Goal: Contribute content: Add original content to the website for others to see

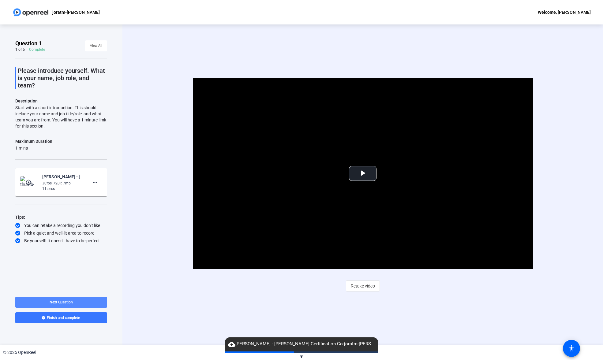
click at [68, 303] on span "Next Question" at bounding box center [61, 302] width 23 height 4
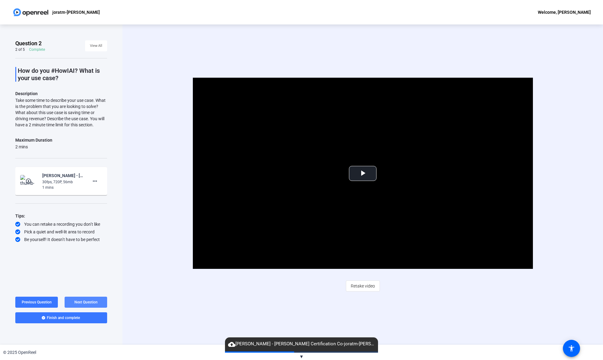
click at [87, 302] on span "Next Question" at bounding box center [85, 302] width 23 height 4
click at [92, 302] on span "Next Question" at bounding box center [85, 302] width 23 height 4
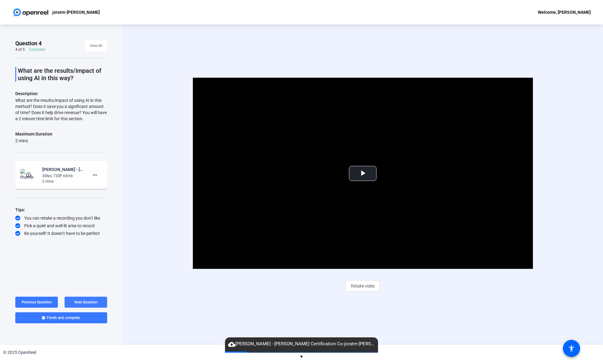
click at [92, 302] on span "Next Question" at bounding box center [85, 302] width 23 height 4
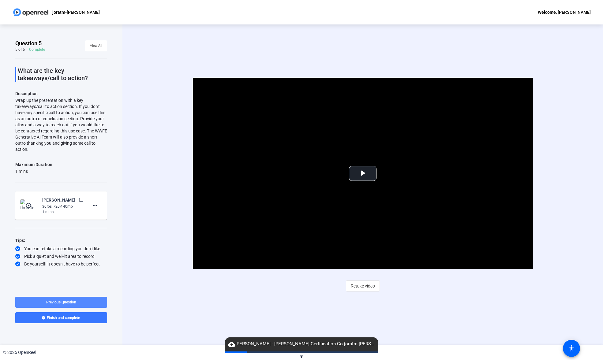
click at [64, 302] on span "Previous Question" at bounding box center [61, 302] width 30 height 4
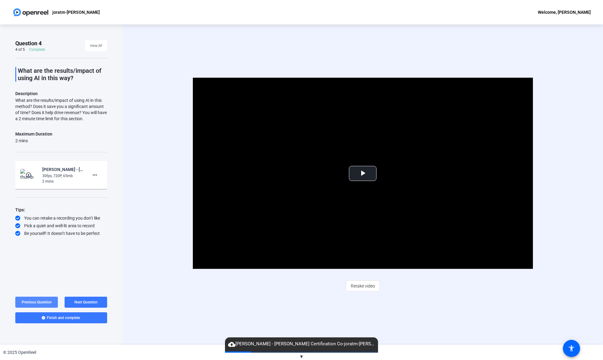
click at [42, 303] on span "Previous Question" at bounding box center [37, 302] width 30 height 4
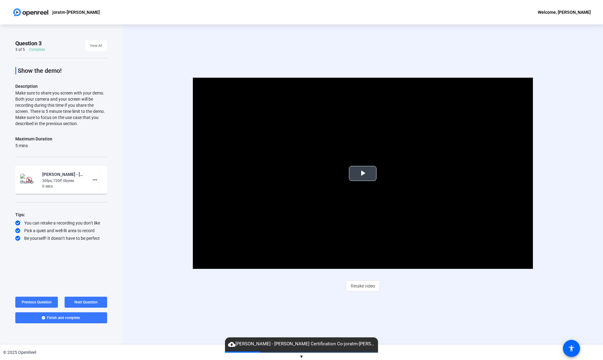
click at [363, 174] on span "Video Player" at bounding box center [363, 174] width 0 height 0
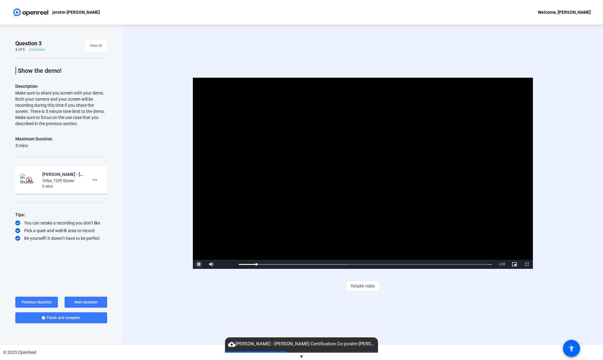
click at [200, 265] on span "Video Player" at bounding box center [199, 265] width 12 height 0
click at [103, 47] on span at bounding box center [96, 46] width 22 height 15
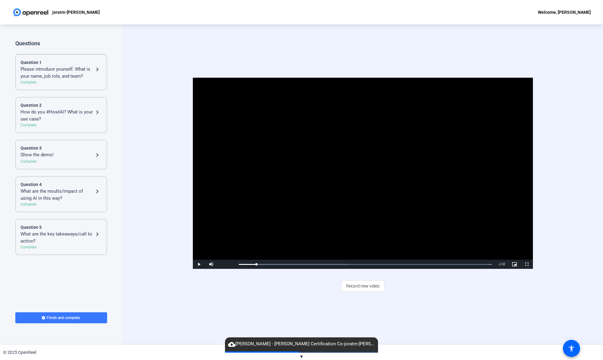
click at [59, 158] on div "Show the demo!" at bounding box center [57, 155] width 73 height 7
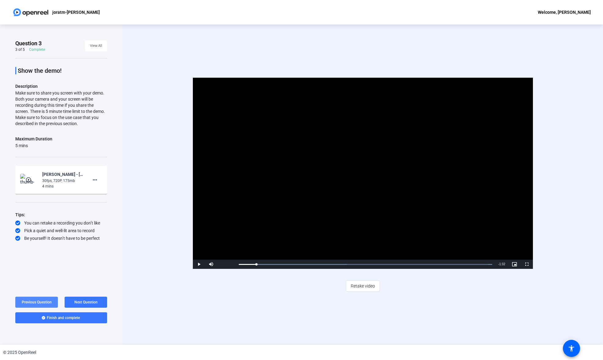
click at [47, 303] on span "Previous Question" at bounding box center [37, 302] width 30 height 4
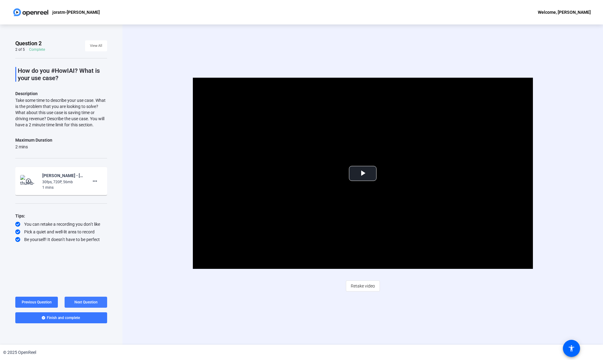
click at [81, 300] on span "Next Question" at bounding box center [85, 302] width 23 height 4
click at [363, 174] on span "Video Player" at bounding box center [363, 174] width 0 height 0
click at [48, 298] on span at bounding box center [36, 302] width 43 height 15
click at [363, 174] on span "Video Player" at bounding box center [363, 174] width 0 height 0
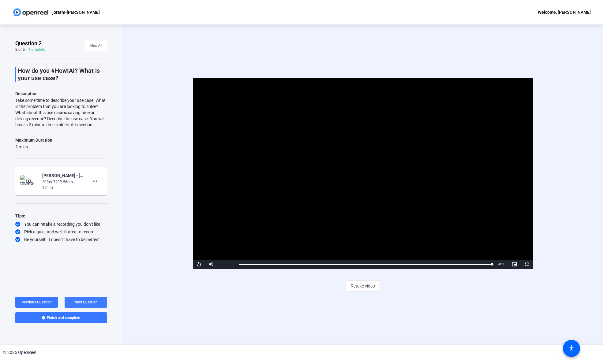
click at [86, 302] on span "Next Question" at bounding box center [85, 302] width 23 height 4
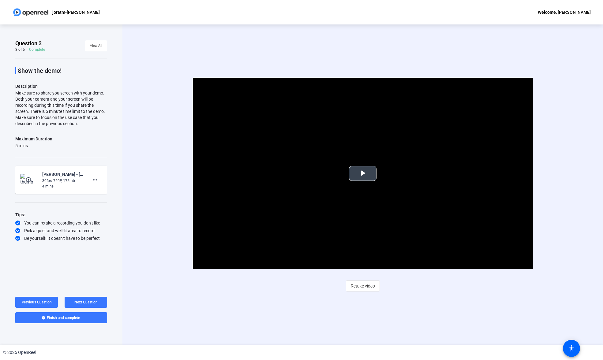
click at [363, 174] on span "Video Player" at bounding box center [363, 174] width 0 height 0
click at [84, 301] on span "Next Question" at bounding box center [85, 302] width 23 height 4
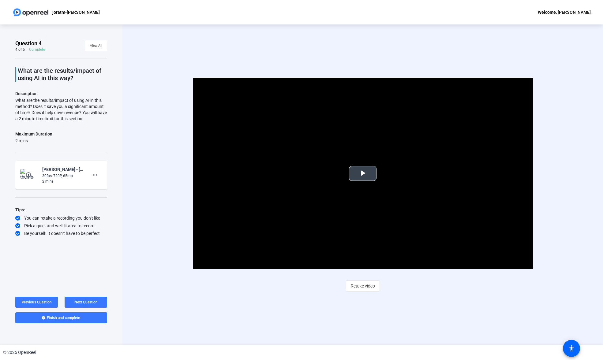
click at [363, 174] on span "Video Player" at bounding box center [363, 174] width 0 height 0
click at [96, 42] on span "View All" at bounding box center [96, 45] width 12 height 9
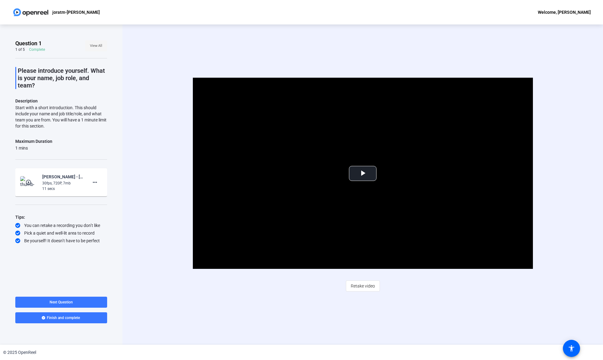
click at [98, 43] on span "View All" at bounding box center [96, 45] width 12 height 9
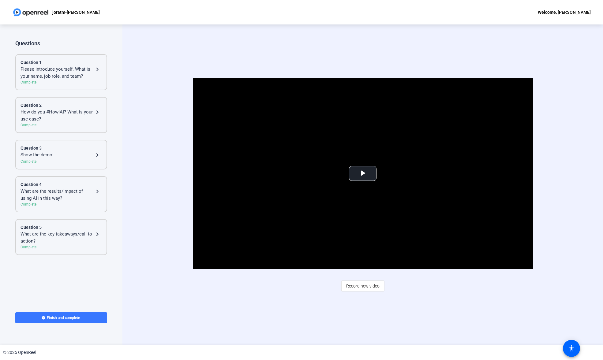
click at [67, 160] on div "Complete" at bounding box center [61, 162] width 81 height 6
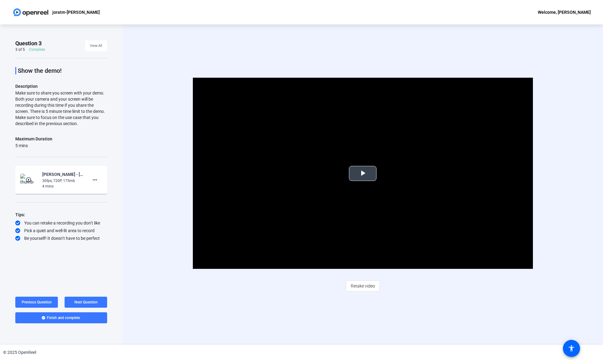
click at [363, 174] on span "Video Player" at bounding box center [363, 174] width 0 height 0
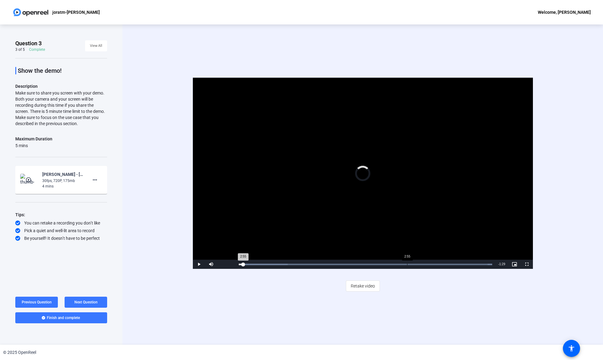
click at [407, 262] on div "Loaded : 100.00% 2:55 2:55" at bounding box center [366, 264] width 260 height 9
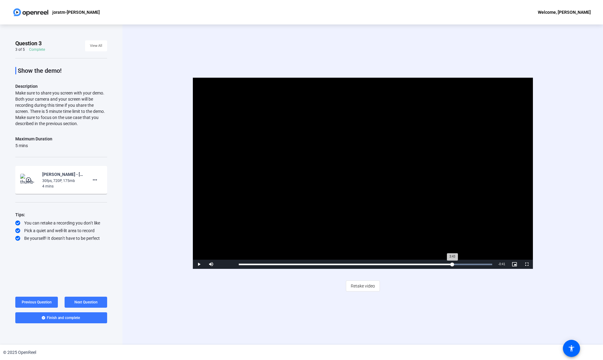
click at [452, 264] on div "Loaded : 100.00% 3:43 3:43" at bounding box center [366, 265] width 254 height 2
click at [477, 264] on div "Loaded : 100.00% 4:09 4:09" at bounding box center [366, 265] width 254 height 2
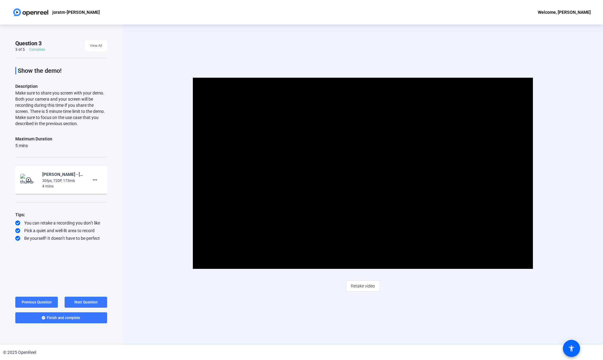
click at [119, 157] on div "Question 3 3 of 5 Complete View All Show the demo! Description Make sure to sha…" at bounding box center [61, 184] width 122 height 321
click at [94, 179] on mat-icon "more_horiz" at bounding box center [94, 179] width 7 height 7
click at [130, 150] on div at bounding box center [301, 180] width 603 height 360
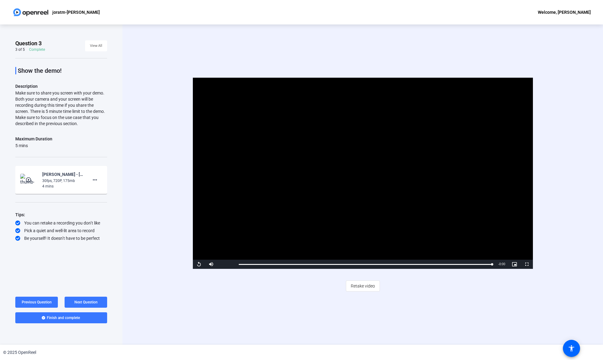
click at [167, 273] on div "Video Player is loading. Play Video Replay Mute 100% Current Time 4:24 / Durati…" at bounding box center [363, 185] width 409 height 214
click at [91, 303] on span "Next Question" at bounding box center [85, 302] width 23 height 4
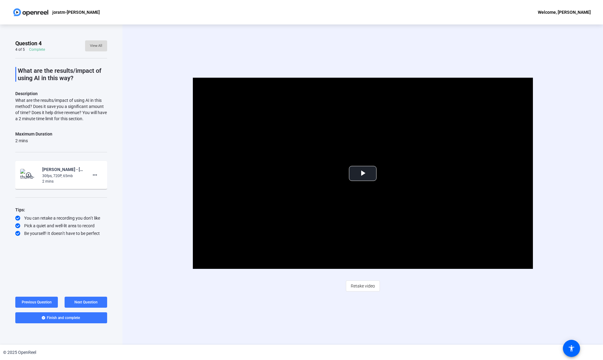
click at [99, 45] on span "View All" at bounding box center [96, 45] width 12 height 9
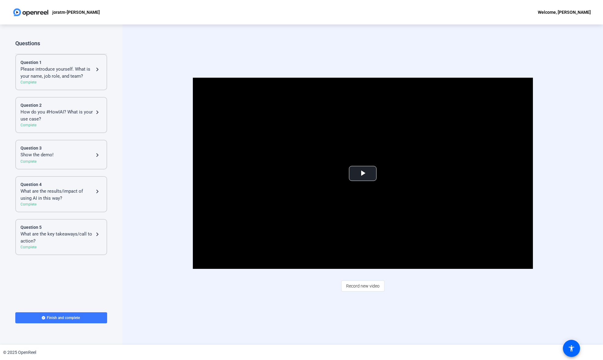
click at [62, 156] on div "Show the demo!" at bounding box center [57, 155] width 73 height 7
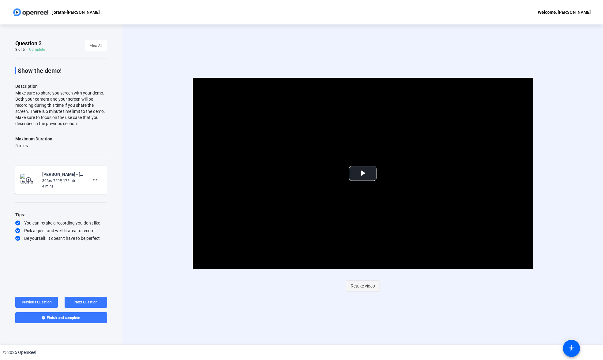
click at [361, 285] on span "Retake video" at bounding box center [363, 286] width 24 height 12
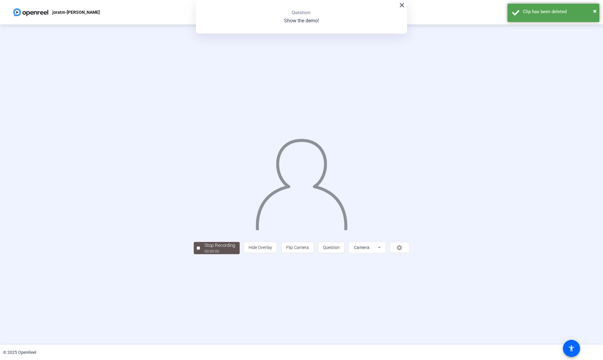
click at [386, 253] on mat-form-field "Camera" at bounding box center [367, 247] width 37 height 11
click at [247, 319] on div "Stop Recording 00:00:03 person Hide Overlay flip Flip Camera question_mark Ques…" at bounding box center [301, 184] width 603 height 321
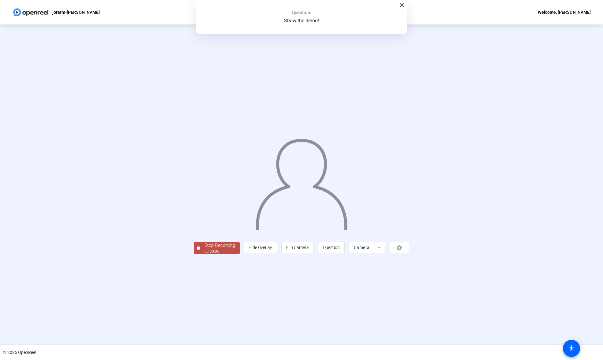
click at [205, 249] on div "Stop Recording" at bounding box center [220, 245] width 31 height 7
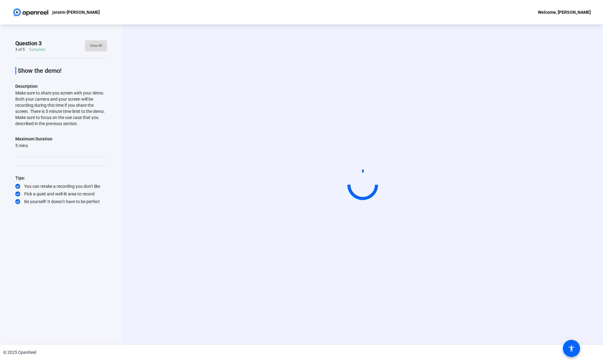
click at [93, 46] on span "View All" at bounding box center [96, 45] width 12 height 9
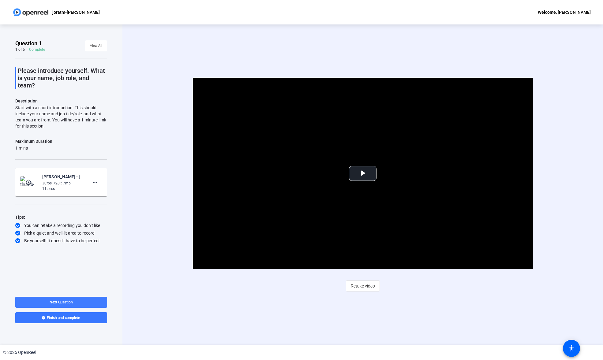
click at [79, 303] on span at bounding box center [61, 302] width 92 height 15
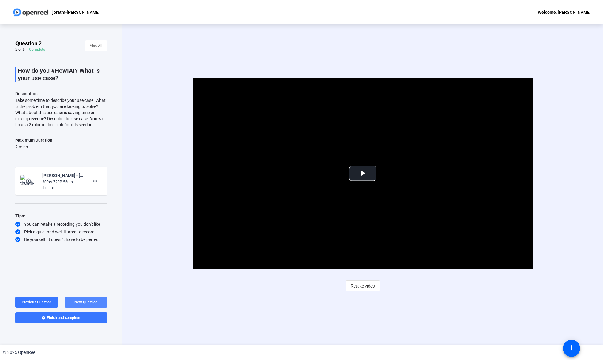
click at [81, 301] on span "Next Question" at bounding box center [85, 302] width 23 height 4
click at [27, 182] on img at bounding box center [29, 180] width 6 height 6
click at [28, 181] on img at bounding box center [29, 180] width 6 height 6
click at [87, 303] on span "Next Question" at bounding box center [85, 302] width 23 height 4
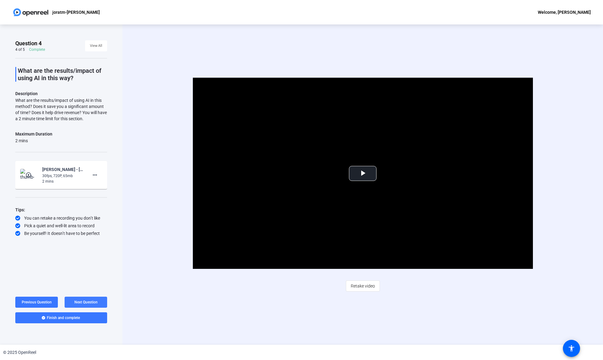
click at [87, 303] on span "Next Question" at bounding box center [85, 302] width 23 height 4
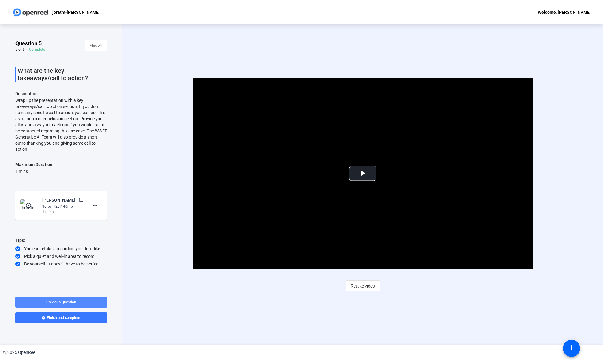
click at [54, 301] on span "Previous Question" at bounding box center [61, 302] width 30 height 4
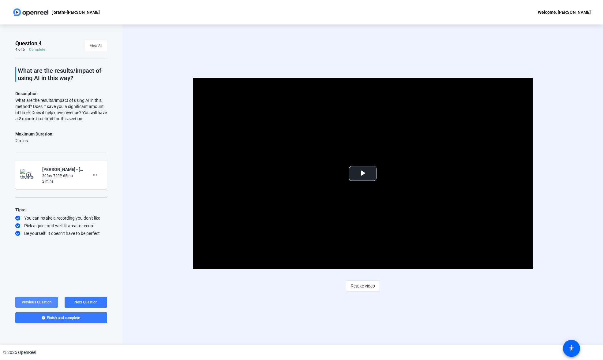
click at [46, 303] on span "Previous Question" at bounding box center [37, 302] width 30 height 4
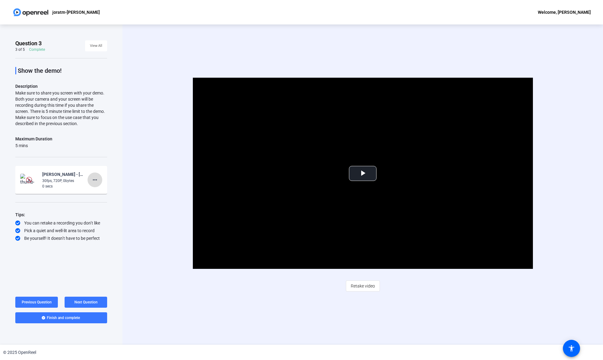
click at [96, 178] on mat-icon "more_horiz" at bounding box center [94, 179] width 7 height 7
click at [363, 174] on span "Video Player" at bounding box center [363, 174] width 0 height 0
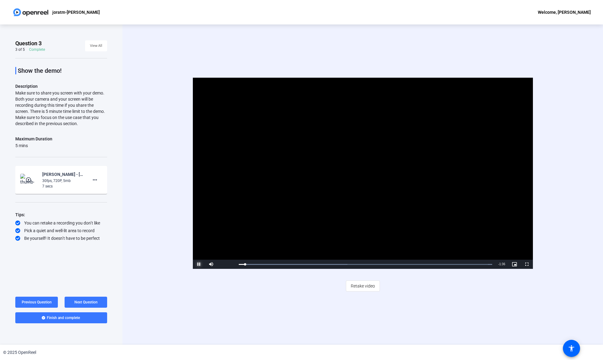
click at [198, 265] on span "Video Player" at bounding box center [199, 265] width 12 height 0
click at [93, 45] on span "View All" at bounding box center [96, 45] width 12 height 9
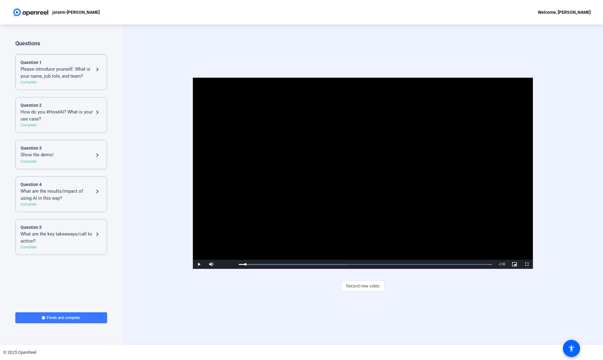
click at [62, 153] on div "Show the demo!" at bounding box center [57, 155] width 73 height 7
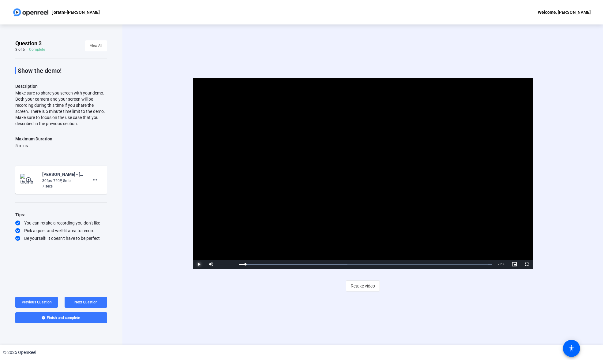
click at [198, 265] on span "Video Player" at bounding box center [199, 265] width 12 height 0
click at [68, 189] on mat-card-content "play_circle_outline Matthew Jorat-joratm - cedric - AI-ML Certification Co-jora…" at bounding box center [61, 180] width 92 height 28
click at [55, 178] on div "30fps, 720P, 5mb" at bounding box center [62, 181] width 41 height 6
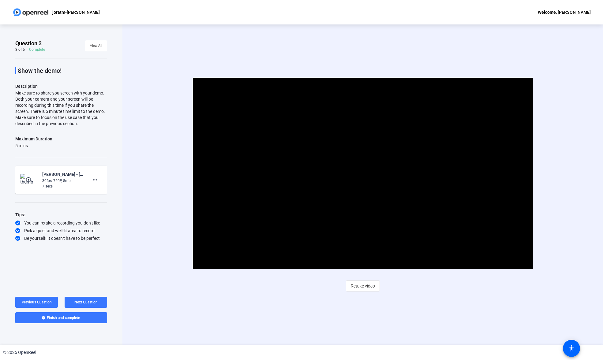
click at [28, 179] on mat-icon "play_circle_outline" at bounding box center [28, 180] width 7 height 6
click at [363, 174] on span "Video Player" at bounding box center [363, 174] width 0 height 0
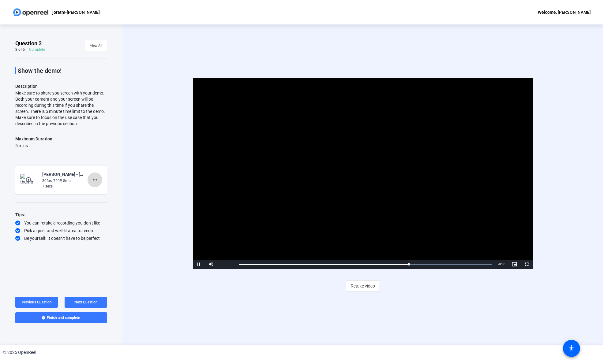
click at [95, 181] on mat-icon "more_horiz" at bounding box center [94, 179] width 7 height 7
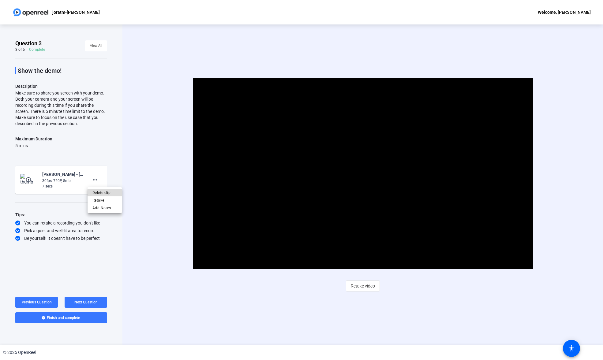
click at [107, 194] on span "Delete clip" at bounding box center [104, 192] width 24 height 7
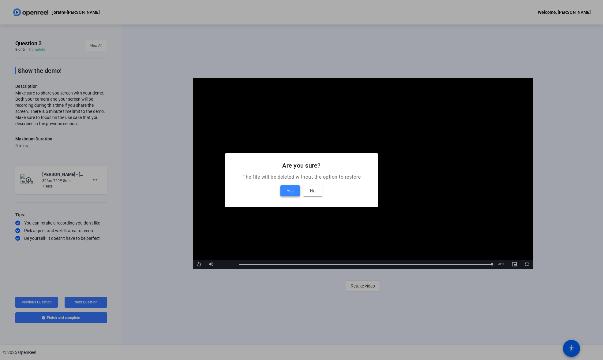
click at [291, 192] on span "Yes" at bounding box center [290, 190] width 7 height 7
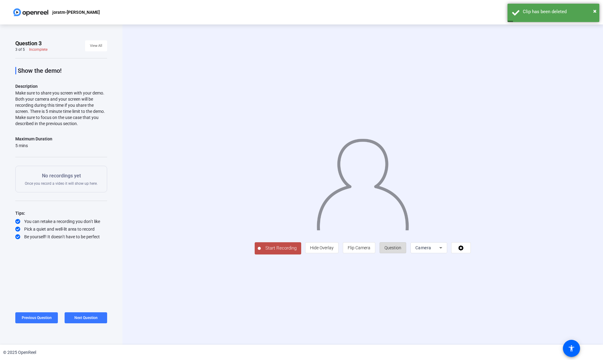
click at [401, 250] on span "Question" at bounding box center [393, 248] width 17 height 5
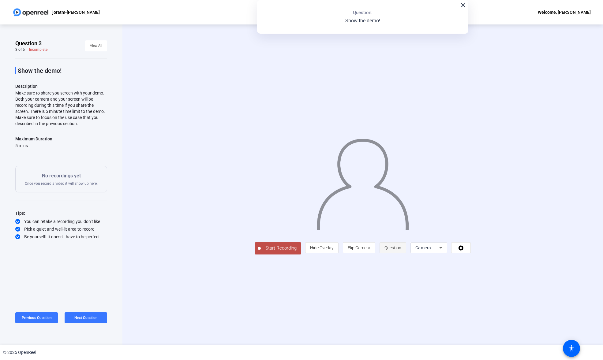
click at [401, 250] on span "Question" at bounding box center [393, 248] width 17 height 5
click at [439, 252] on div "Camera" at bounding box center [427, 247] width 24 height 7
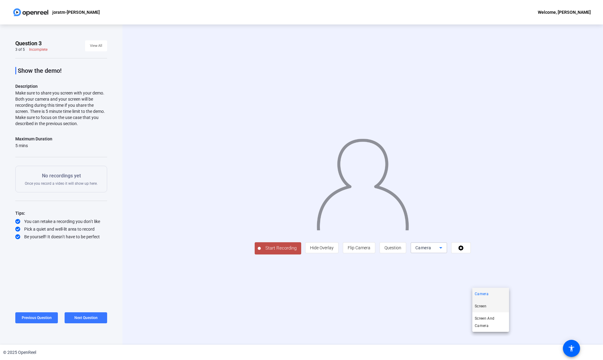
click at [492, 307] on mat-option "Screen" at bounding box center [490, 306] width 37 height 12
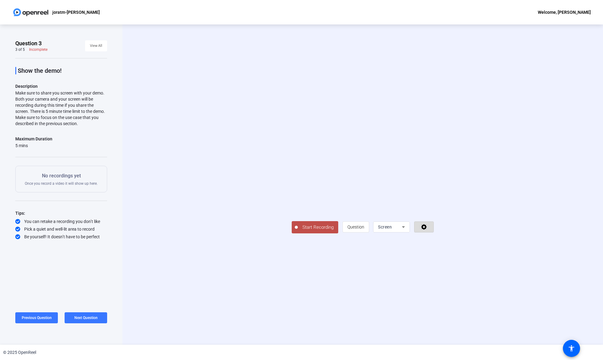
click at [428, 230] on icon at bounding box center [424, 227] width 7 height 6
click at [314, 319] on div at bounding box center [301, 180] width 603 height 360
click at [298, 231] on span "Start Recording" at bounding box center [318, 227] width 40 height 7
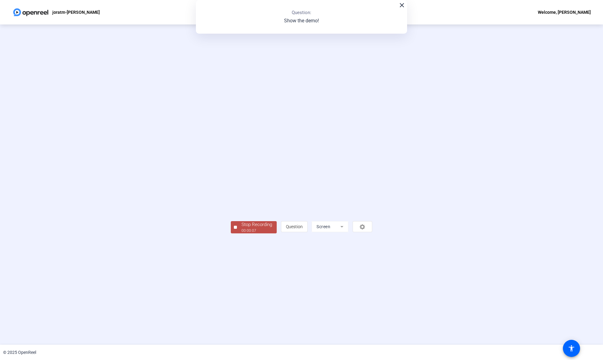
click at [242, 228] on div "Stop Recording" at bounding box center [257, 224] width 31 height 7
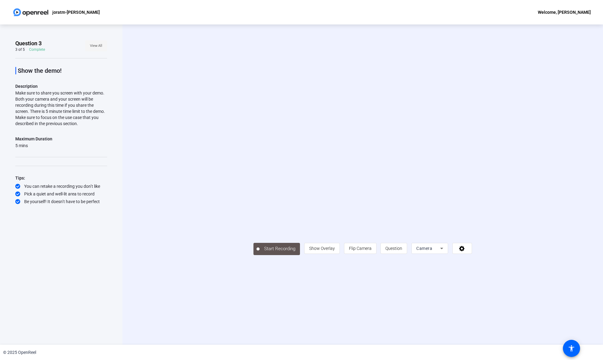
click at [96, 42] on span "View All" at bounding box center [96, 45] width 12 height 9
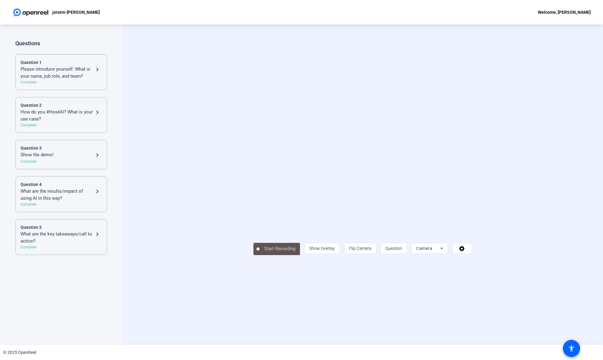
click at [51, 163] on div "Complete" at bounding box center [61, 162] width 81 height 6
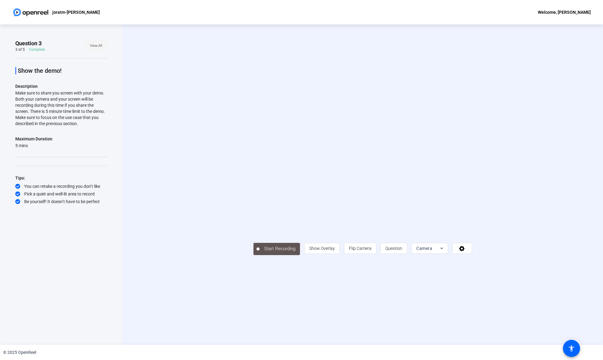
click at [94, 45] on span "View All" at bounding box center [96, 45] width 12 height 9
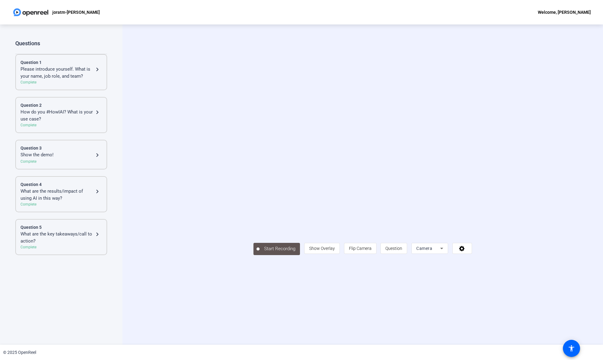
click at [73, 123] on div "Complete" at bounding box center [61, 125] width 81 height 6
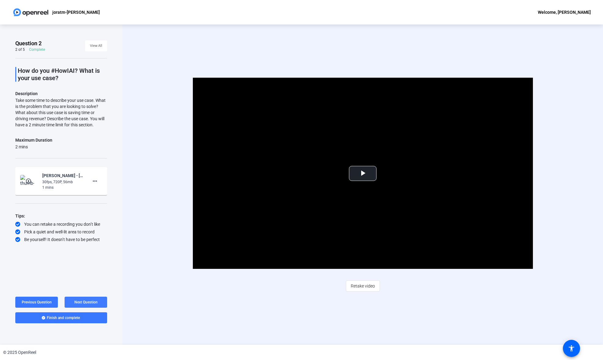
click at [86, 302] on span "Next Question" at bounding box center [85, 302] width 23 height 4
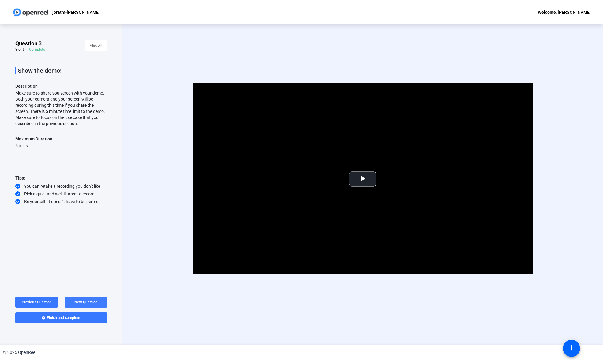
click at [86, 302] on span "Next Question" at bounding box center [85, 302] width 23 height 4
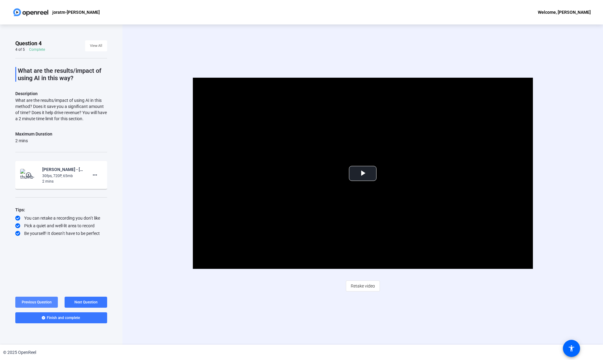
click at [47, 301] on span "Previous Question" at bounding box center [37, 302] width 30 height 4
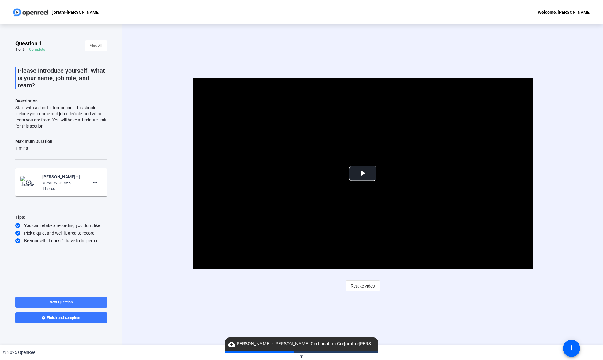
click at [66, 299] on span at bounding box center [61, 302] width 92 height 15
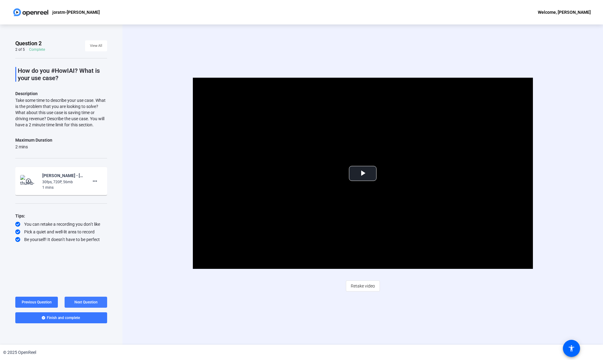
click at [81, 299] on span at bounding box center [86, 302] width 43 height 15
click at [28, 180] on img at bounding box center [29, 180] width 6 height 6
click at [29, 179] on img at bounding box center [29, 180] width 6 height 6
click at [82, 303] on span "Next Question" at bounding box center [85, 302] width 23 height 4
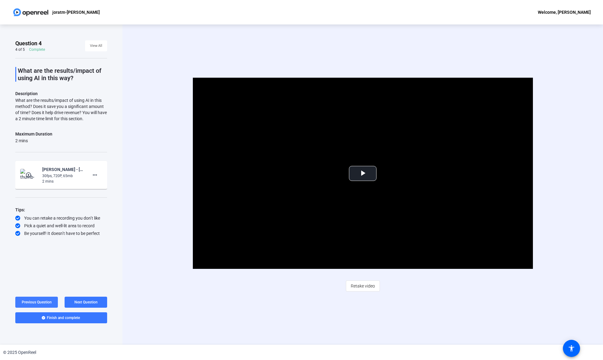
click at [43, 303] on span "Previous Question" at bounding box center [37, 302] width 30 height 4
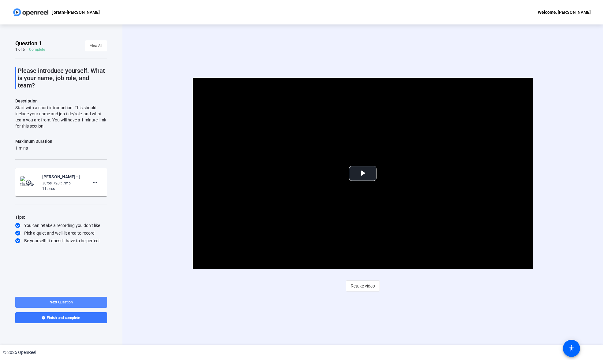
click at [77, 303] on span at bounding box center [61, 302] width 92 height 15
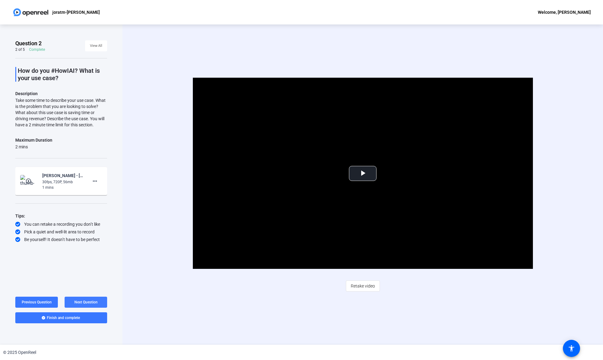
click at [77, 303] on span "Next Question" at bounding box center [85, 302] width 23 height 4
click at [89, 303] on span "Next Question" at bounding box center [85, 302] width 23 height 4
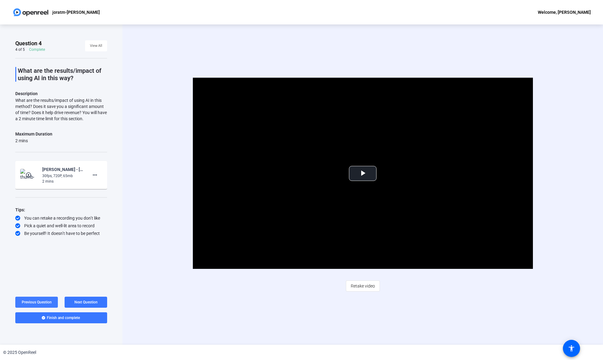
click at [37, 302] on span "Previous Question" at bounding box center [37, 302] width 30 height 4
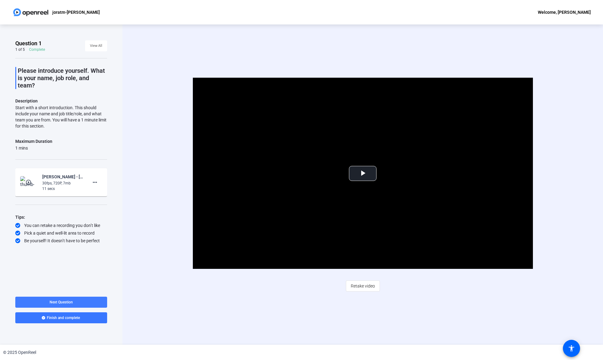
click at [71, 301] on span "Next Question" at bounding box center [61, 302] width 23 height 4
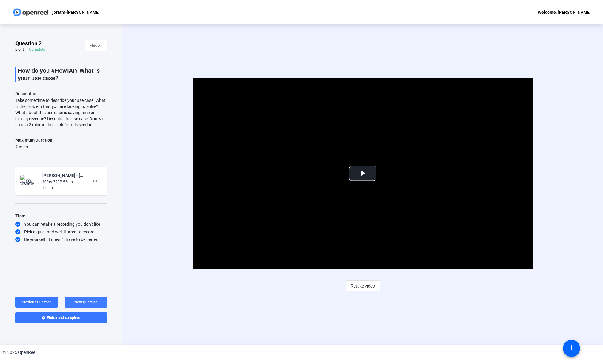
click at [71, 301] on span at bounding box center [86, 302] width 43 height 15
click at [26, 178] on img at bounding box center [29, 180] width 6 height 6
click at [28, 181] on img at bounding box center [29, 180] width 6 height 6
click at [28, 180] on img at bounding box center [29, 180] width 6 height 6
click at [45, 180] on div "30fps, 2880P, 0bytes" at bounding box center [62, 181] width 41 height 6
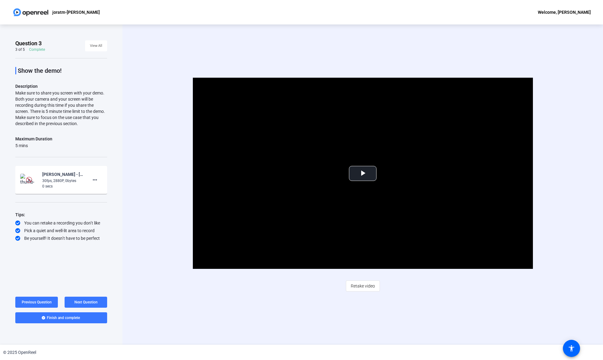
click at [27, 180] on img at bounding box center [29, 180] width 6 height 6
click at [82, 303] on span "Next Question" at bounding box center [85, 302] width 23 height 4
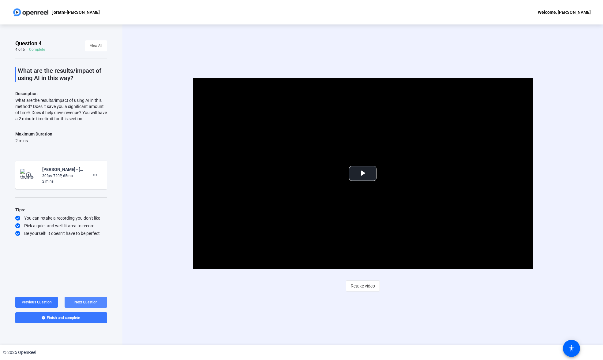
click at [86, 302] on span "Next Question" at bounding box center [85, 302] width 23 height 4
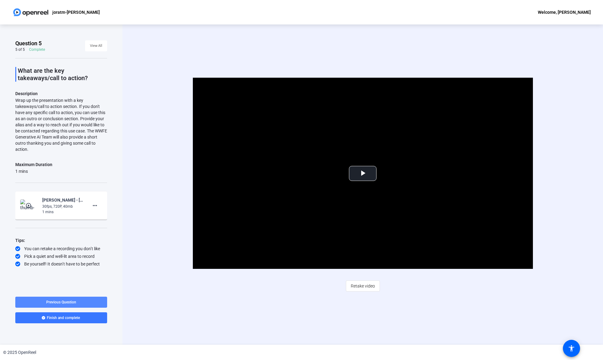
click at [50, 302] on span "Previous Question" at bounding box center [61, 302] width 30 height 4
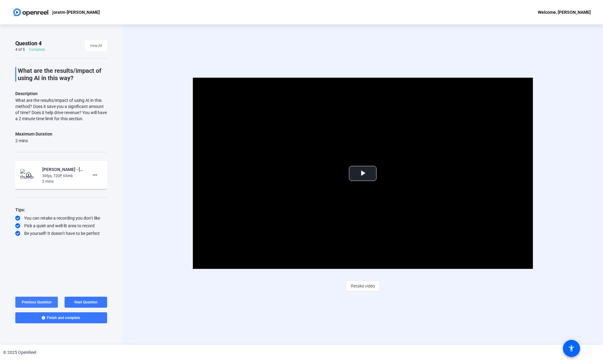
click at [50, 302] on span "Previous Question" at bounding box center [37, 302] width 30 height 4
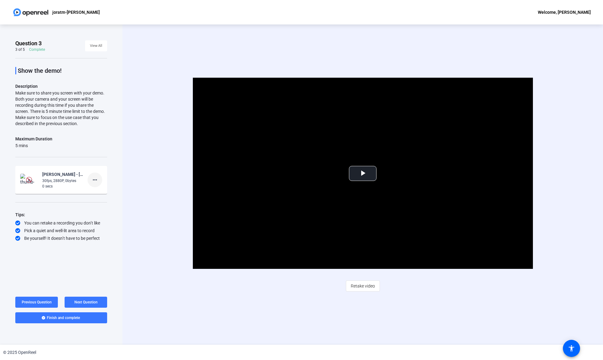
click at [95, 179] on mat-icon "more_horiz" at bounding box center [94, 179] width 7 height 7
click at [95, 179] on body "Accessibility Screen-Reader Guide, Feedback, and Issue Reporting | New window j…" at bounding box center [301, 180] width 603 height 360
click at [100, 193] on span "Delete clip" at bounding box center [104, 192] width 24 height 7
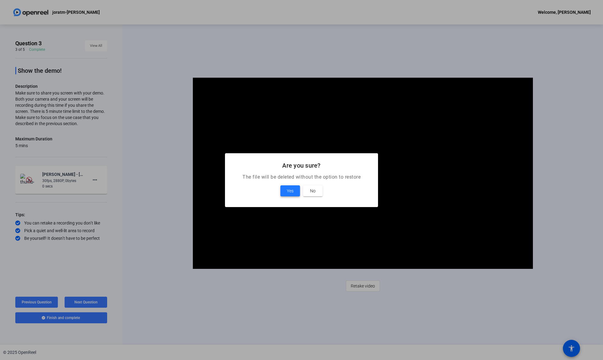
click at [290, 192] on span "Yes" at bounding box center [290, 190] width 7 height 7
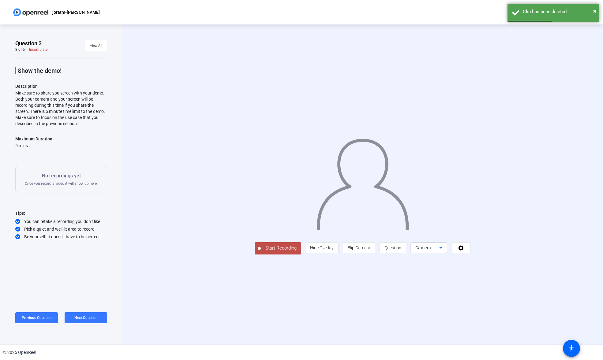
click at [431, 250] on span "Camera" at bounding box center [423, 248] width 16 height 5
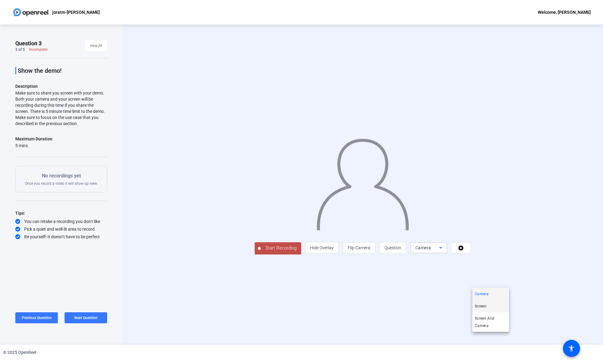
click at [485, 305] on span "Screen" at bounding box center [481, 306] width 12 height 7
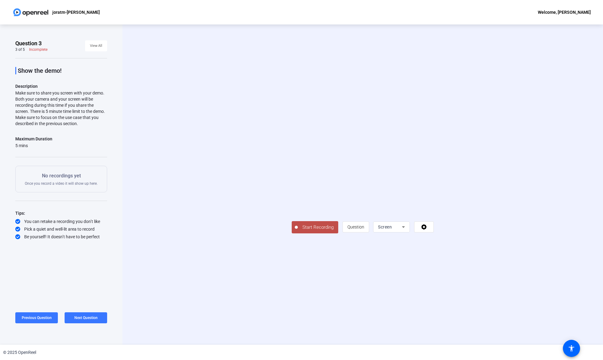
click at [298, 231] on span "Start Recording" at bounding box center [318, 227] width 40 height 7
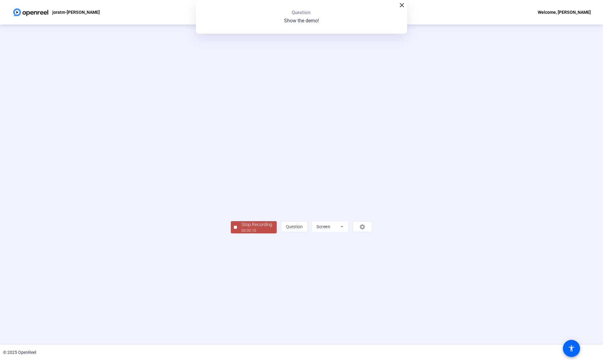
click at [242, 234] on div "00:00:10" at bounding box center [257, 231] width 31 height 6
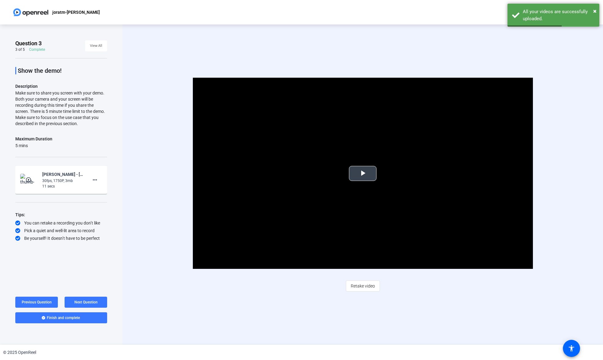
click at [363, 174] on span "Video Player" at bounding box center [363, 174] width 0 height 0
